Goal: Information Seeking & Learning: Learn about a topic

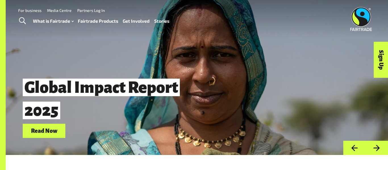
click at [18, 20] on link "Toggle Search" at bounding box center [22, 21] width 14 height 14
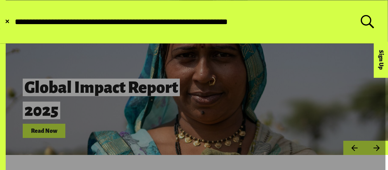
type input "**********"
click at [14, 22] on button "Submit Search" at bounding box center [14, 22] width 0 height 0
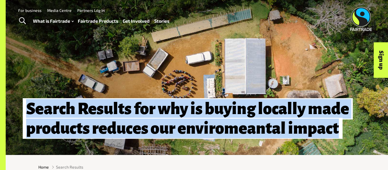
drag, startPoint x: 26, startPoint y: 109, endPoint x: 332, endPoint y: 144, distance: 308.2
click at [332, 144] on div "Search Results for why is buying locally made products reduces our enviromeanta…" at bounding box center [197, 77] width 382 height 155
copy h1 "Search Results for why is buying locally made products reduces our enviromeanta…"
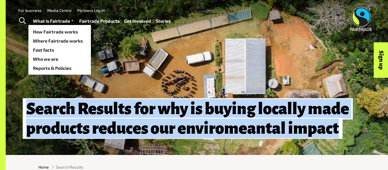
click at [61, 24] on link "What is Fairtrade" at bounding box center [54, 21] width 42 height 8
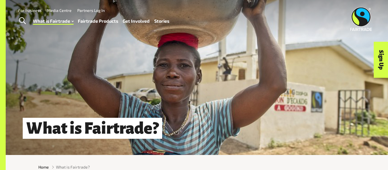
click at [99, 21] on link "Fairtrade Products" at bounding box center [98, 21] width 40 height 8
